Goal: Transaction & Acquisition: Download file/media

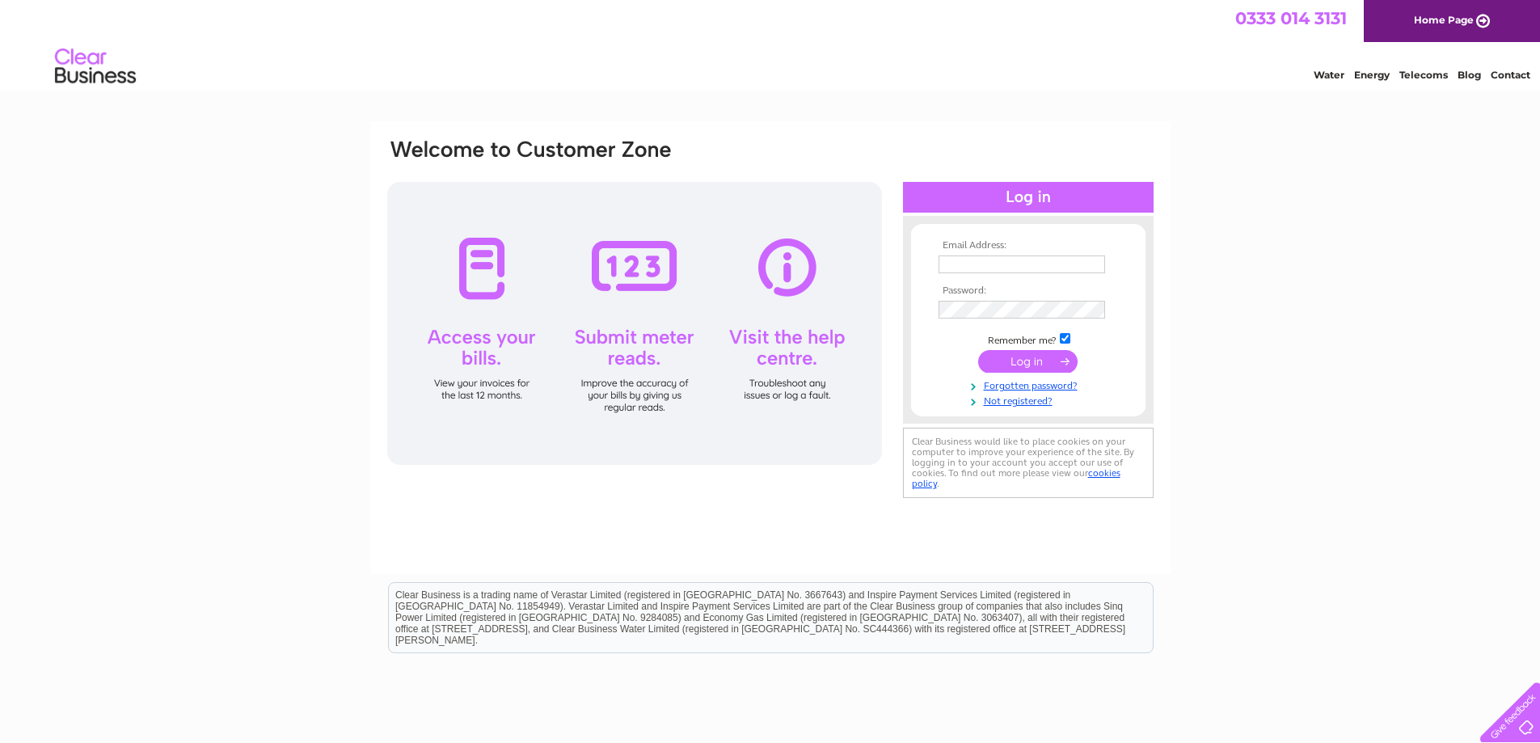
type input "[PERSON_NAME][EMAIL_ADDRESS][DOMAIN_NAME]"
click at [1016, 360] on input "submit" at bounding box center [1027, 361] width 99 height 23
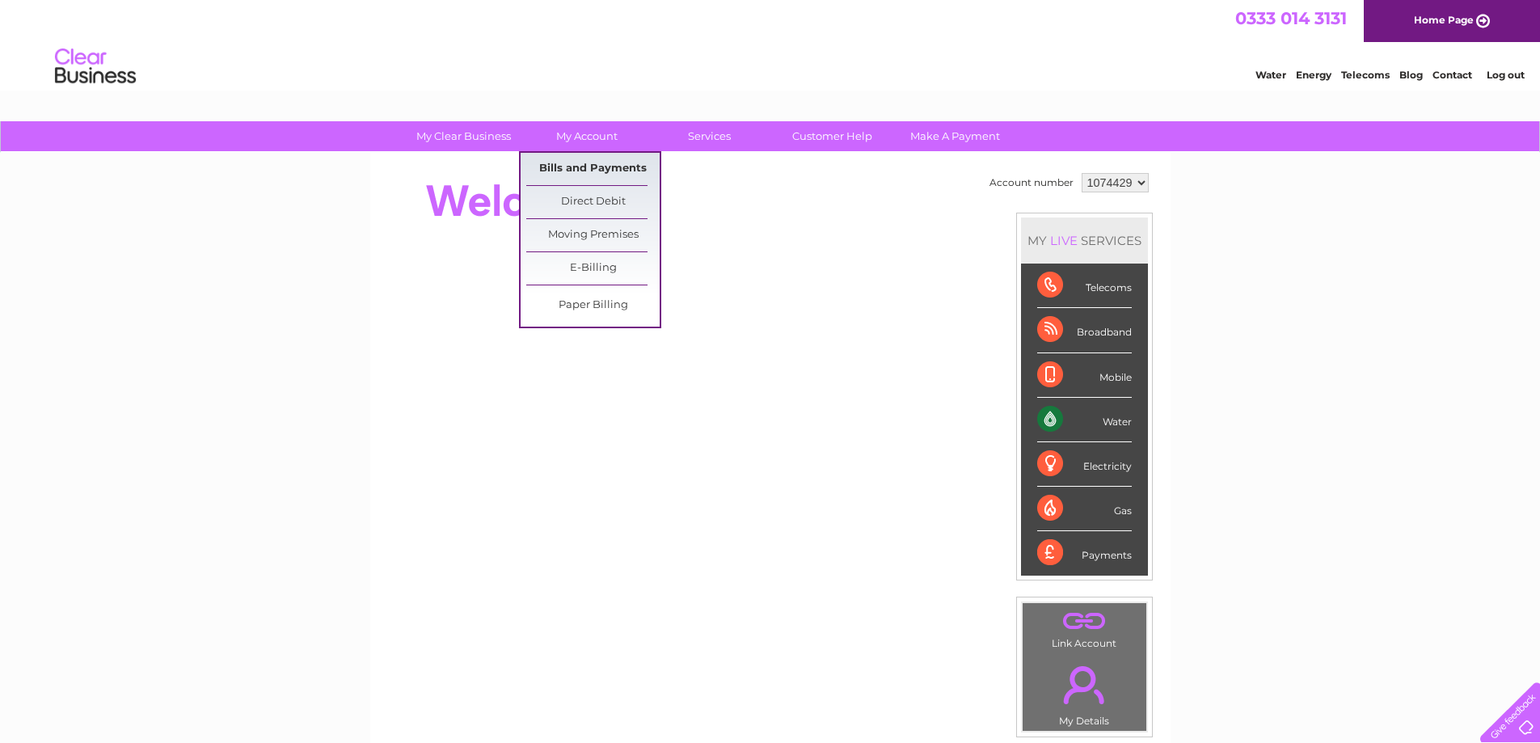
click at [572, 166] on link "Bills and Payments" at bounding box center [592, 169] width 133 height 32
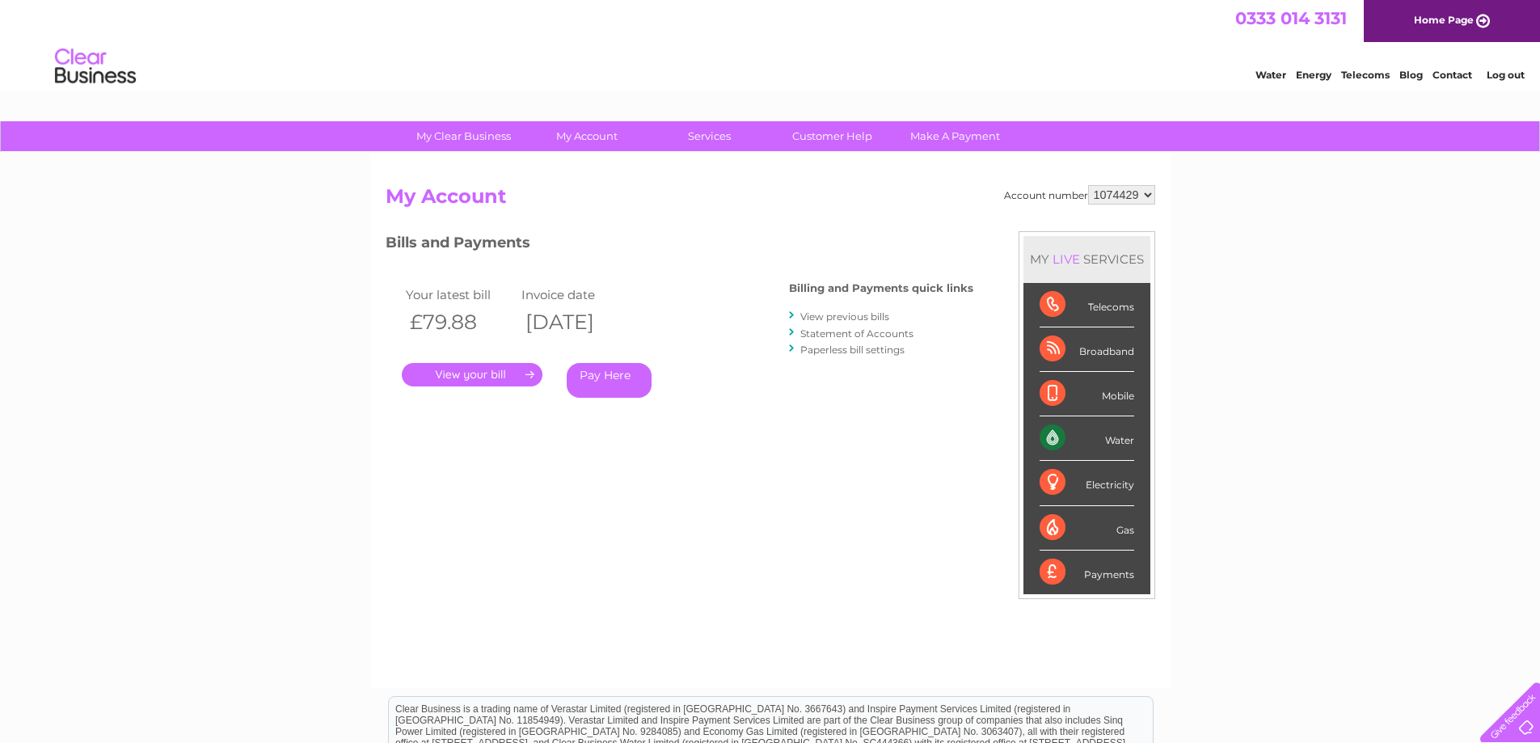
click at [503, 377] on link "." at bounding box center [472, 374] width 141 height 23
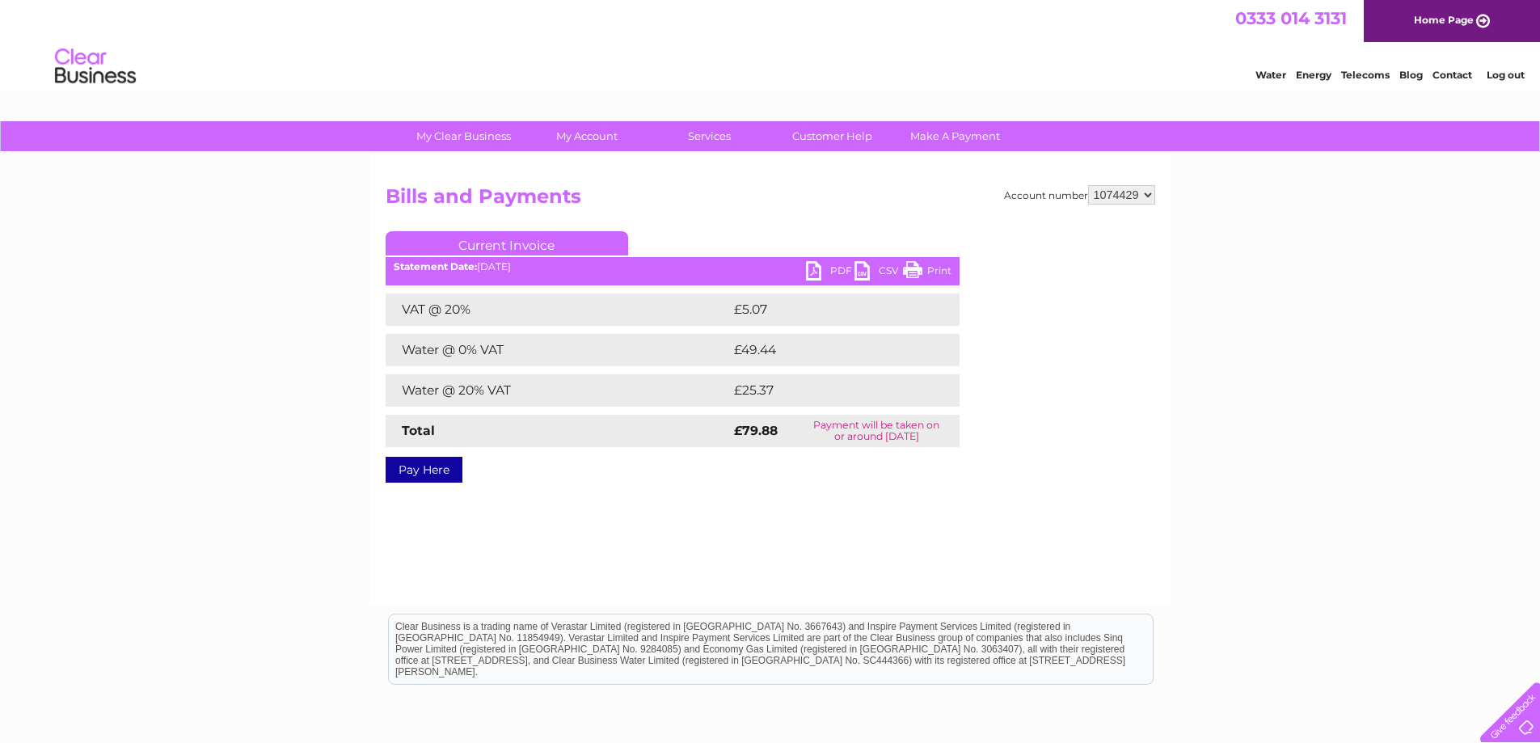
click at [857, 273] on link "CSV" at bounding box center [878, 272] width 48 height 23
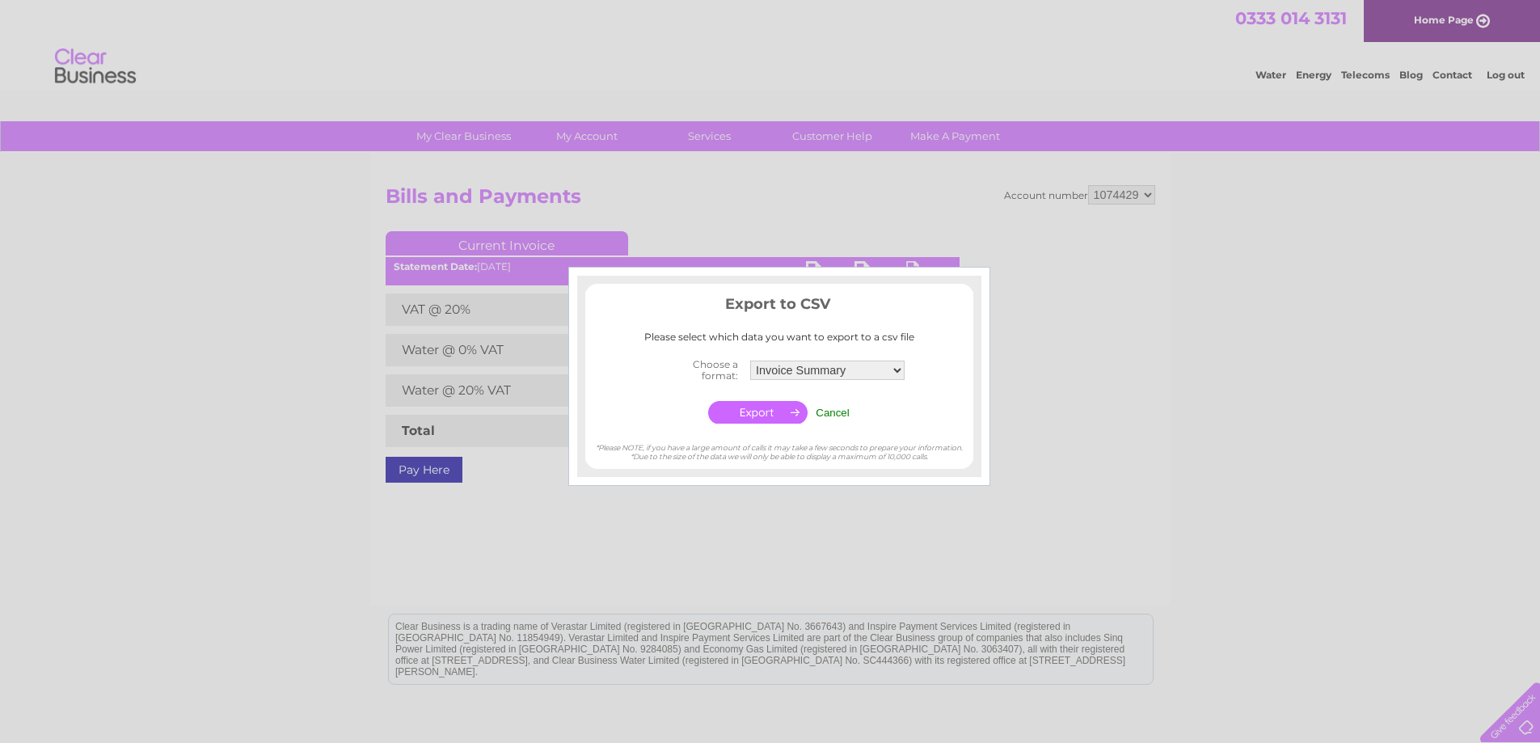
click at [839, 408] on input "Cancel" at bounding box center [833, 413] width 34 height 12
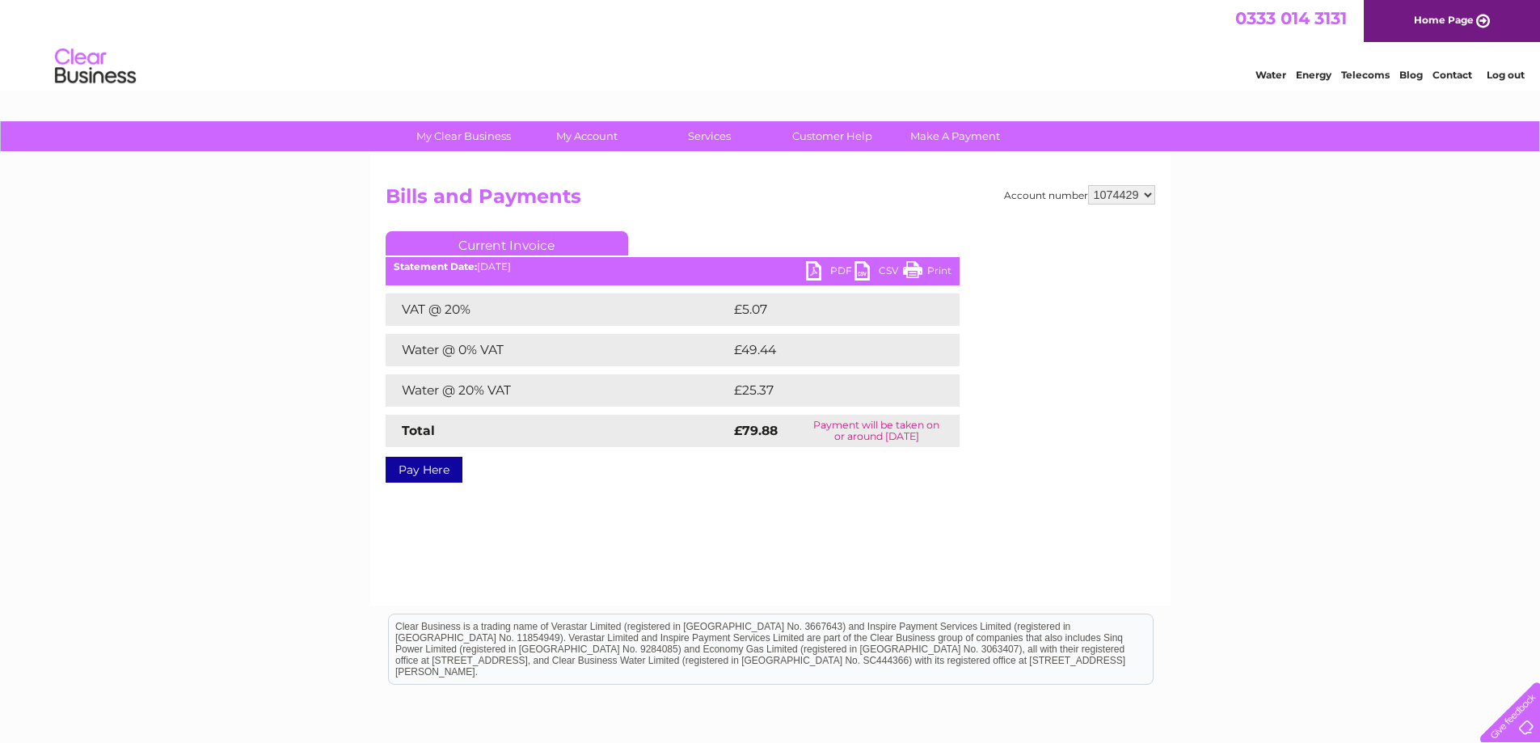
click at [810, 274] on link "PDF" at bounding box center [830, 272] width 48 height 23
